Goal: Information Seeking & Learning: Learn about a topic

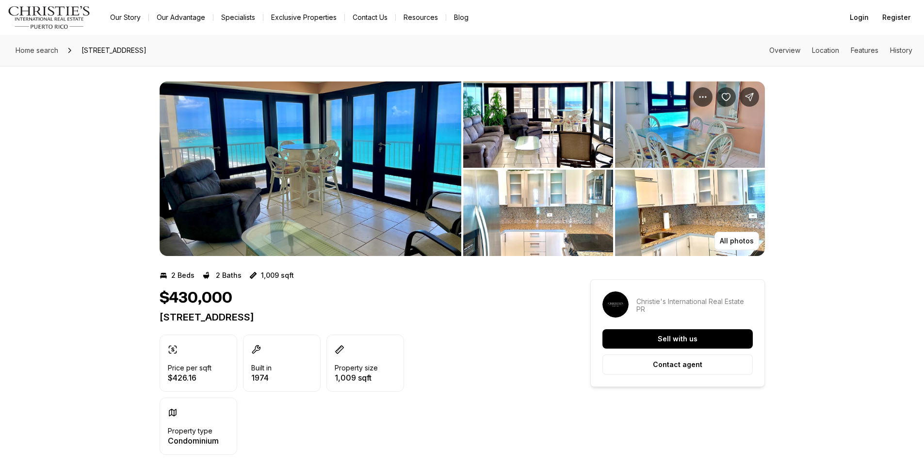
click at [368, 175] on img "View image gallery" at bounding box center [311, 168] width 302 height 175
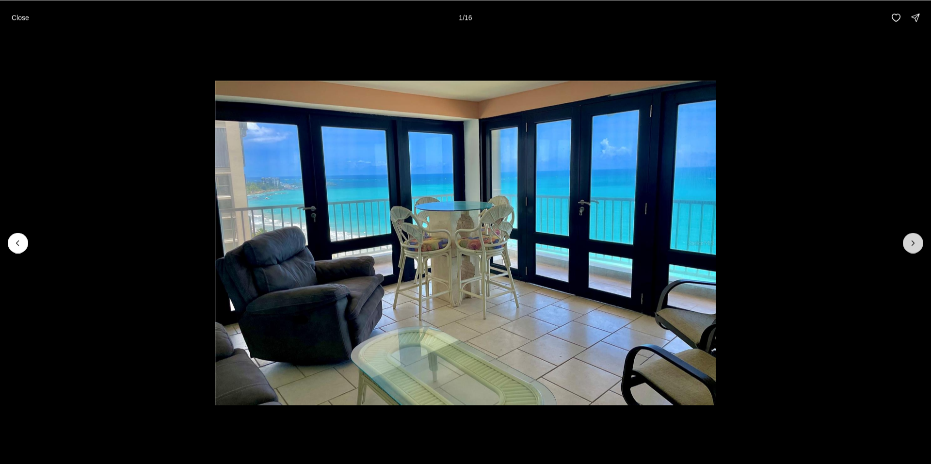
click at [920, 240] on button "Next slide" at bounding box center [913, 243] width 20 height 20
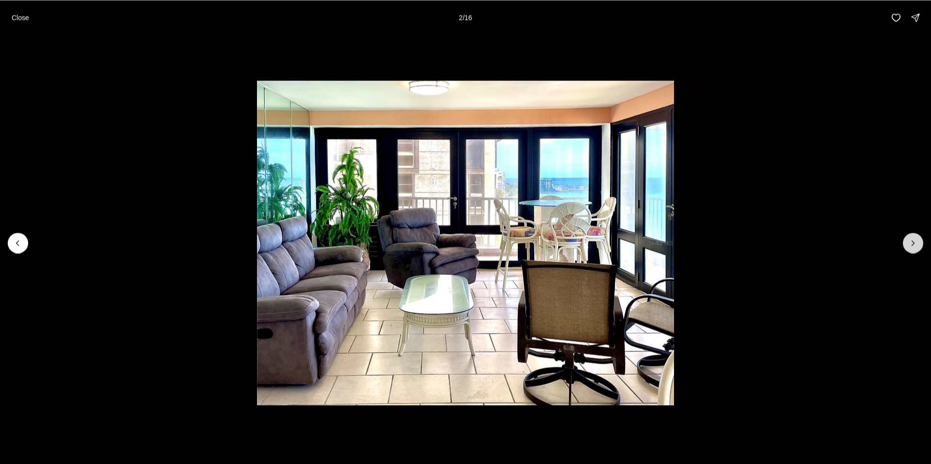
click at [920, 240] on button "Next slide" at bounding box center [913, 243] width 20 height 20
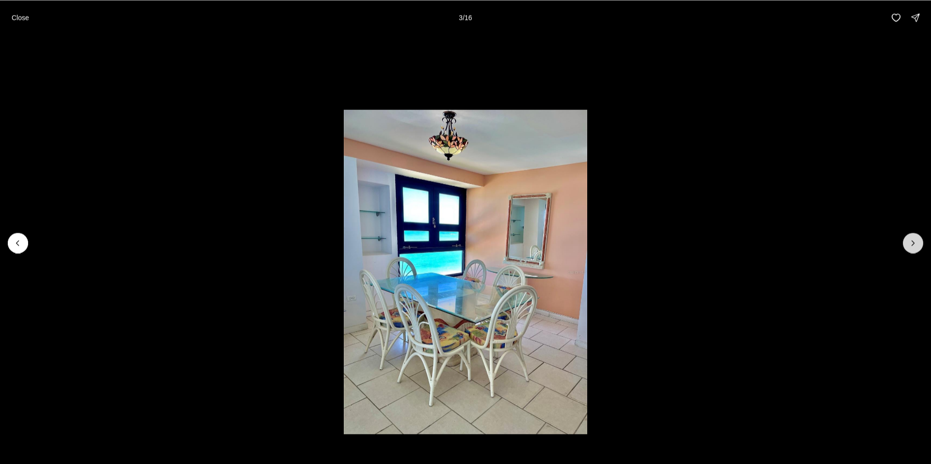
click at [920, 240] on button "Next slide" at bounding box center [913, 243] width 20 height 20
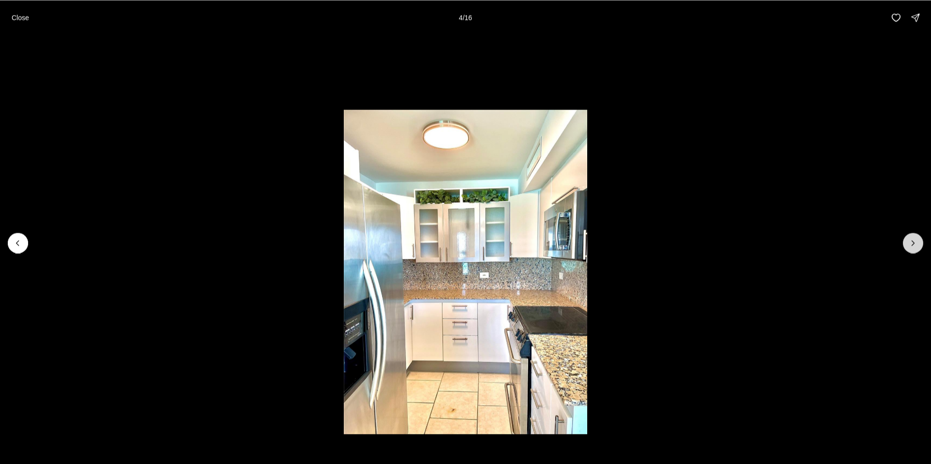
click at [920, 240] on button "Next slide" at bounding box center [913, 243] width 20 height 20
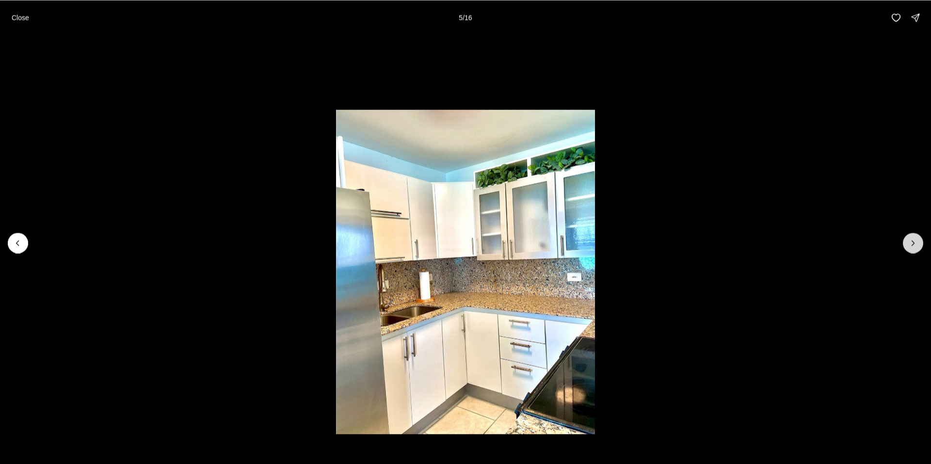
click at [920, 240] on button "Next slide" at bounding box center [913, 243] width 20 height 20
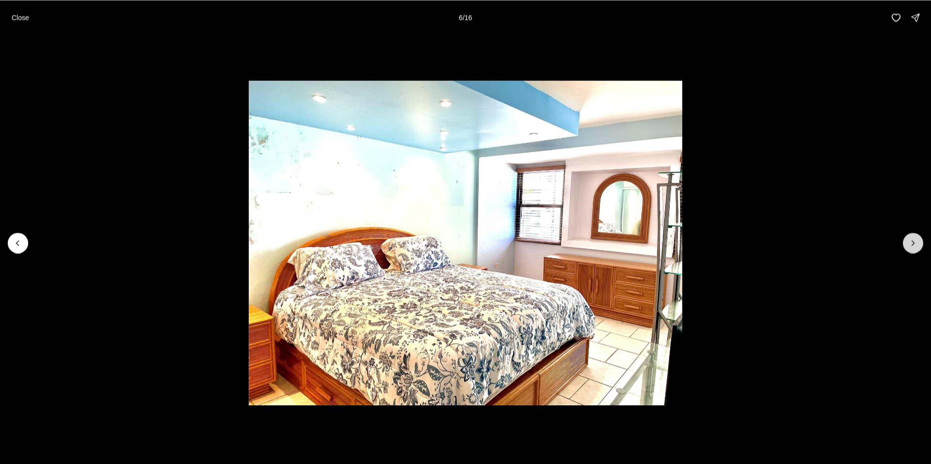
click at [920, 240] on button "Next slide" at bounding box center [913, 243] width 20 height 20
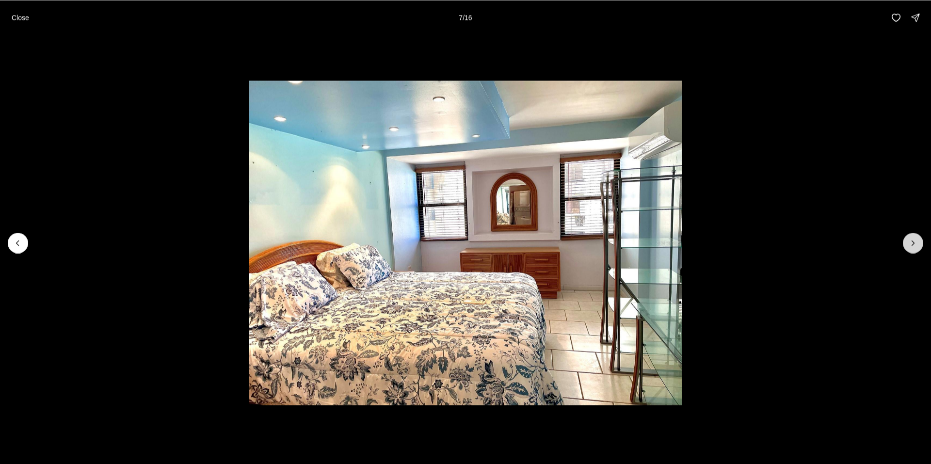
click at [920, 240] on button "Next slide" at bounding box center [913, 243] width 20 height 20
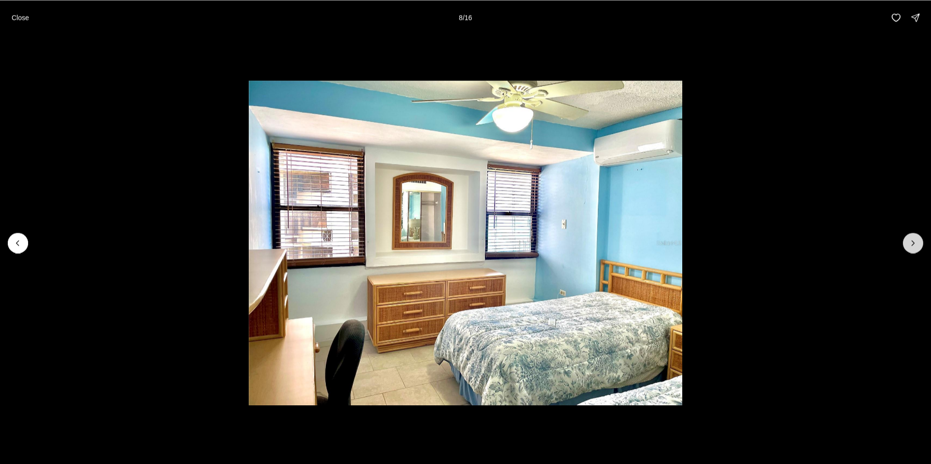
click at [920, 240] on button "Next slide" at bounding box center [913, 243] width 20 height 20
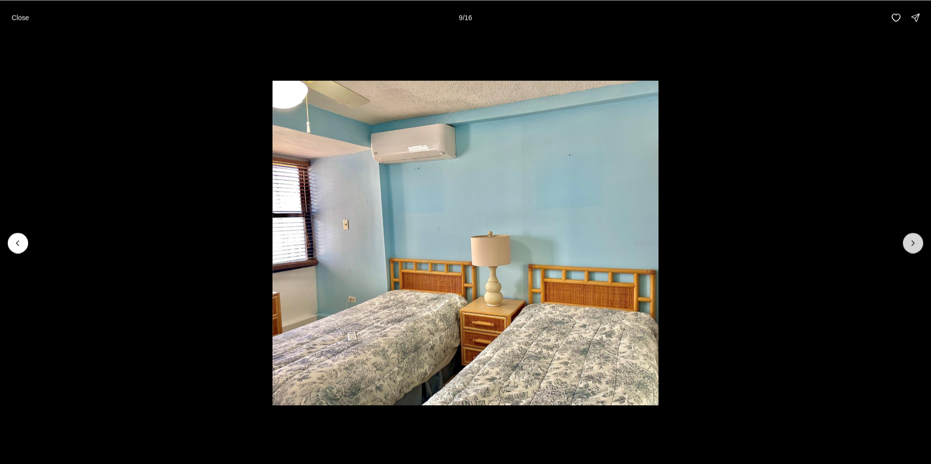
click at [920, 240] on button "Next slide" at bounding box center [913, 243] width 20 height 20
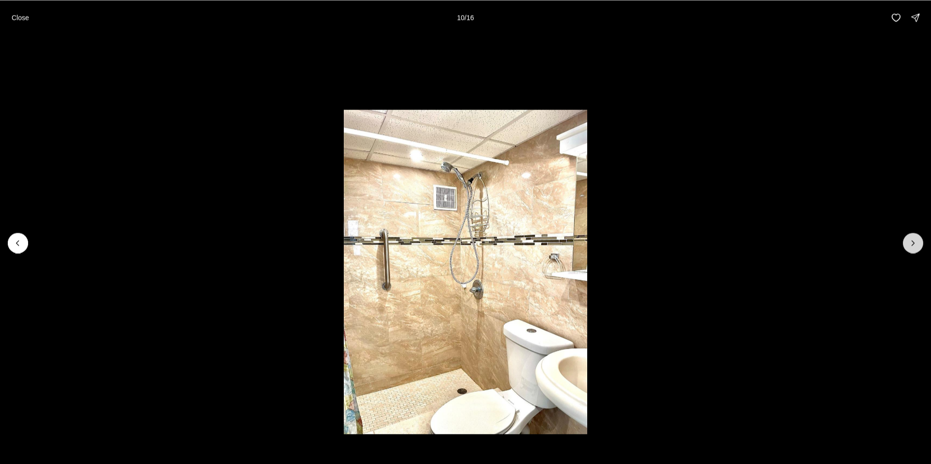
click at [920, 240] on button "Next slide" at bounding box center [913, 243] width 20 height 20
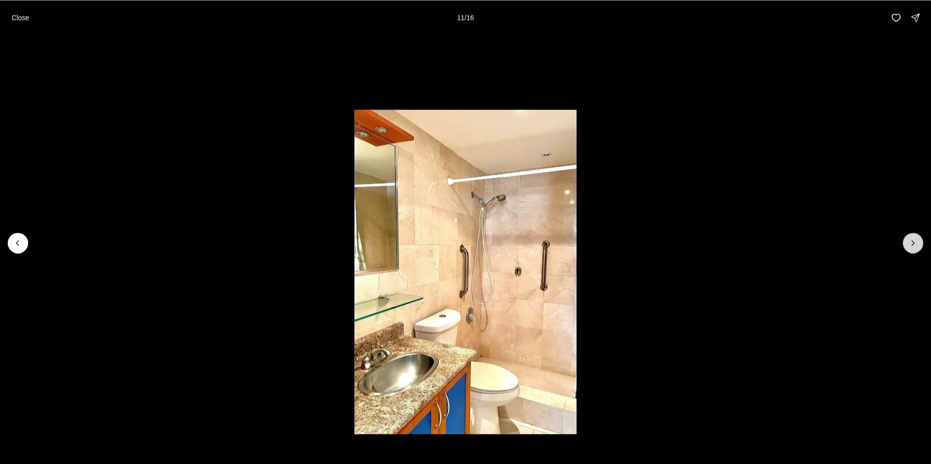
click at [920, 240] on button "Next slide" at bounding box center [913, 243] width 20 height 20
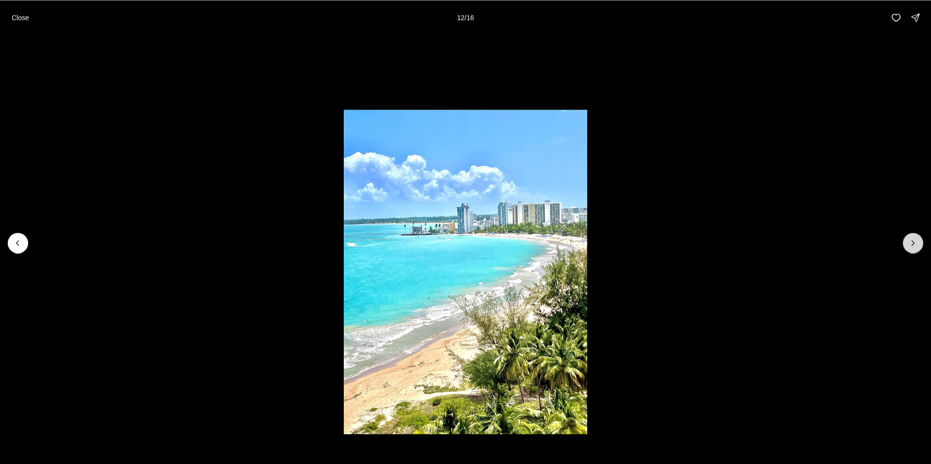
click at [920, 240] on button "Next slide" at bounding box center [913, 243] width 20 height 20
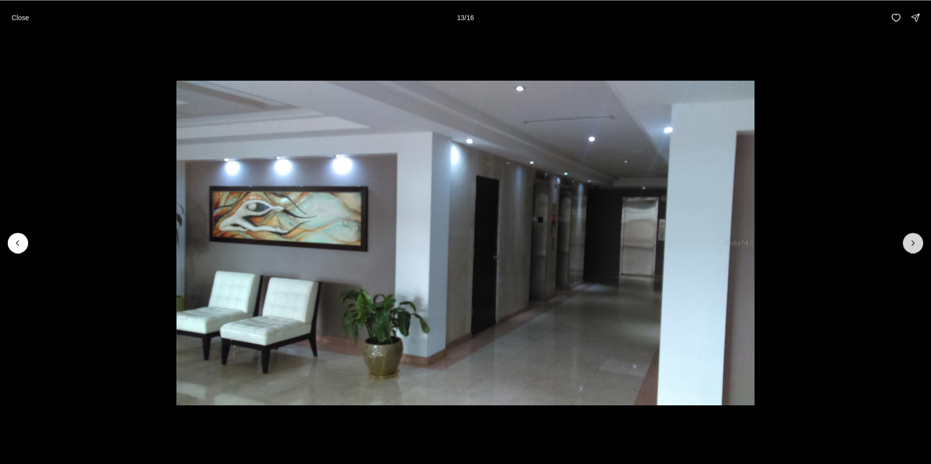
click at [920, 240] on button "Next slide" at bounding box center [913, 243] width 20 height 20
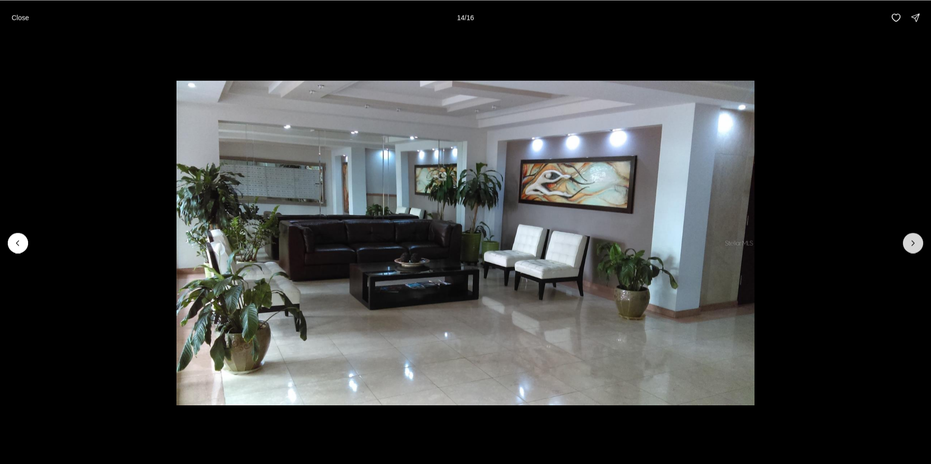
click at [920, 240] on button "Next slide" at bounding box center [913, 243] width 20 height 20
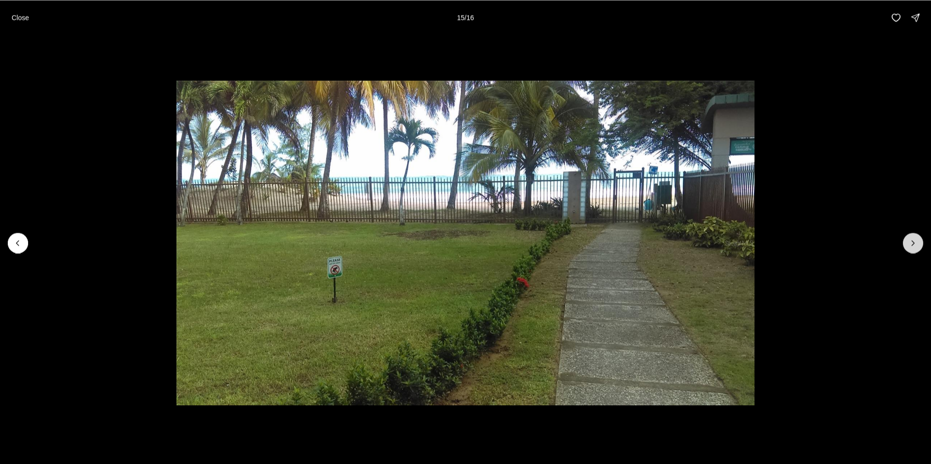
click at [920, 240] on button "Next slide" at bounding box center [913, 243] width 20 height 20
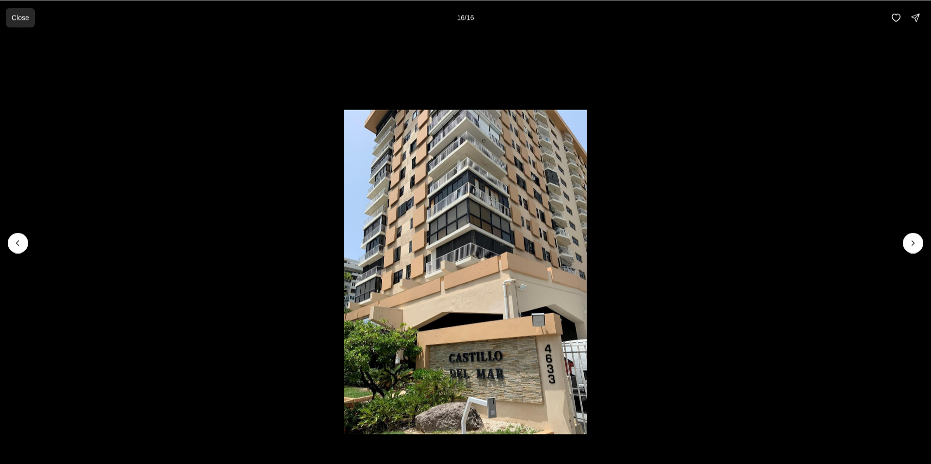
click at [16, 23] on button "Close" at bounding box center [20, 17] width 29 height 19
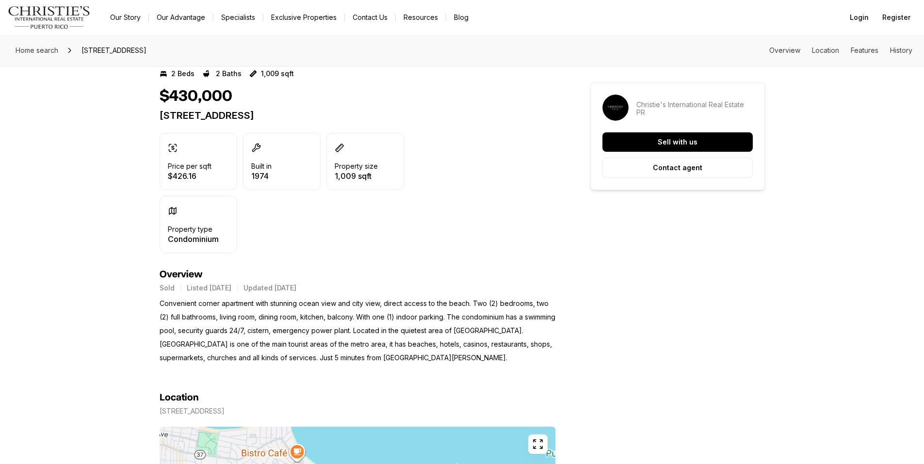
scroll to position [48, 0]
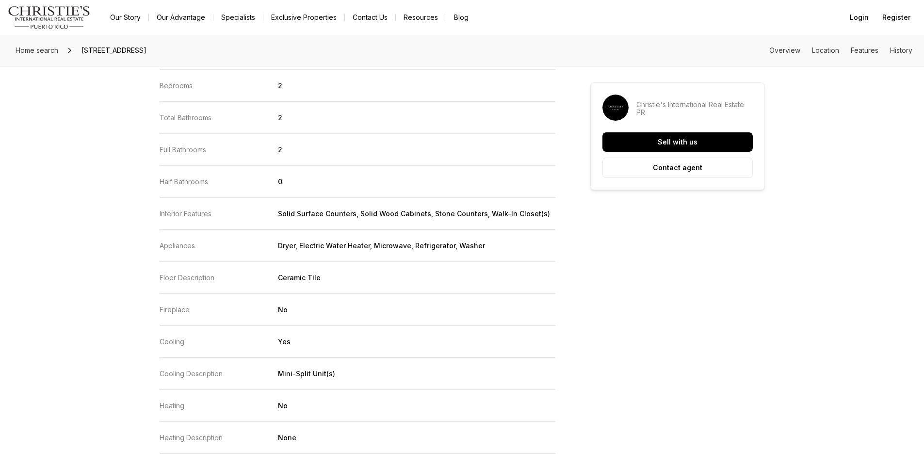
scroll to position [1067, 0]
